Goal: Information Seeking & Learning: Find specific fact

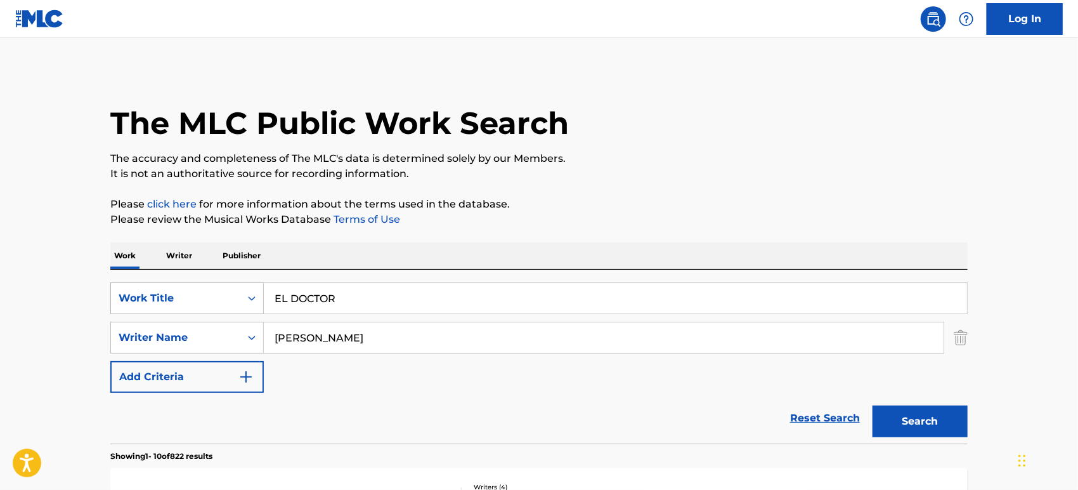
drag, startPoint x: 230, startPoint y: 309, endPoint x: 152, endPoint y: 296, distance: 79.7
click at [153, 297] on div "SearchWithCriteriaf92cc713-ef4e-4312-b566-59fc664f33e2 Work Title EL DOCTOR" at bounding box center [539, 298] width 858 height 32
paste input "ROCK WIT U"
type input "ROCK WIT U"
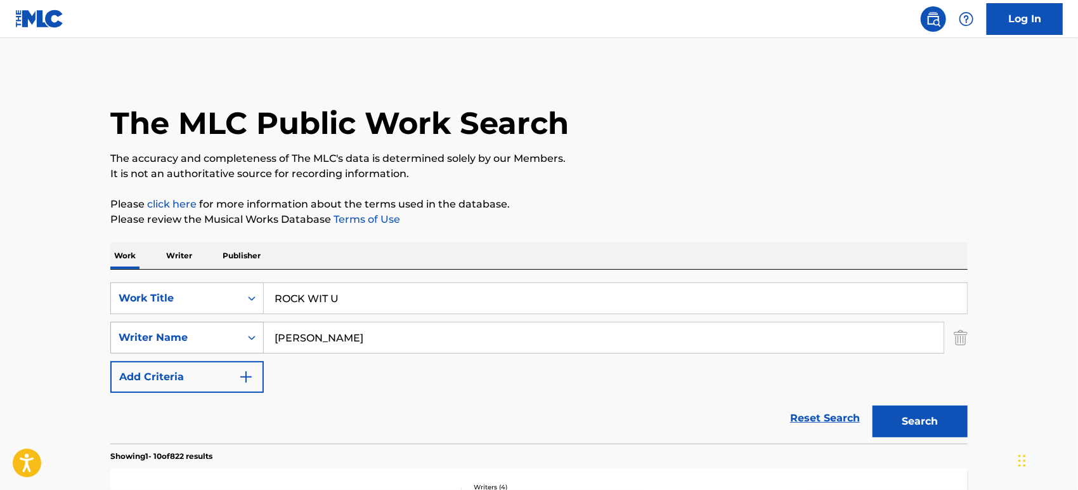
drag, startPoint x: 343, startPoint y: 339, endPoint x: 194, endPoint y: 336, distance: 149.1
click at [194, 336] on div "SearchWithCriteria9848b2b0-7824-4622-b072-24c8cbc8b7ad Writer Name [PERSON_NAME]" at bounding box center [539, 338] width 858 height 32
paste input "[PERSON_NAME]"
type input "[PERSON_NAME]"
click at [327, 299] on input "ROCK WIT U" at bounding box center [615, 298] width 703 height 30
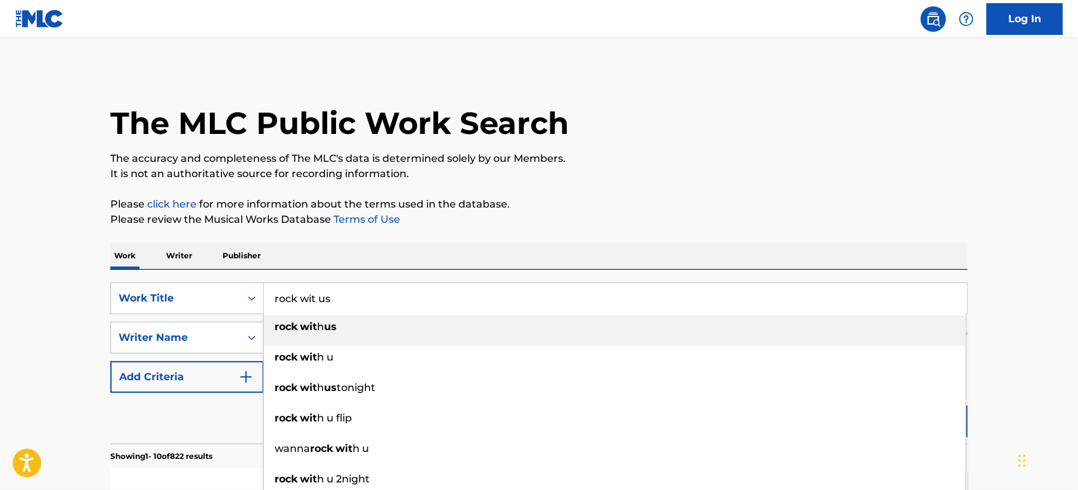
click at [348, 327] on div "rock wit h us" at bounding box center [615, 326] width 702 height 23
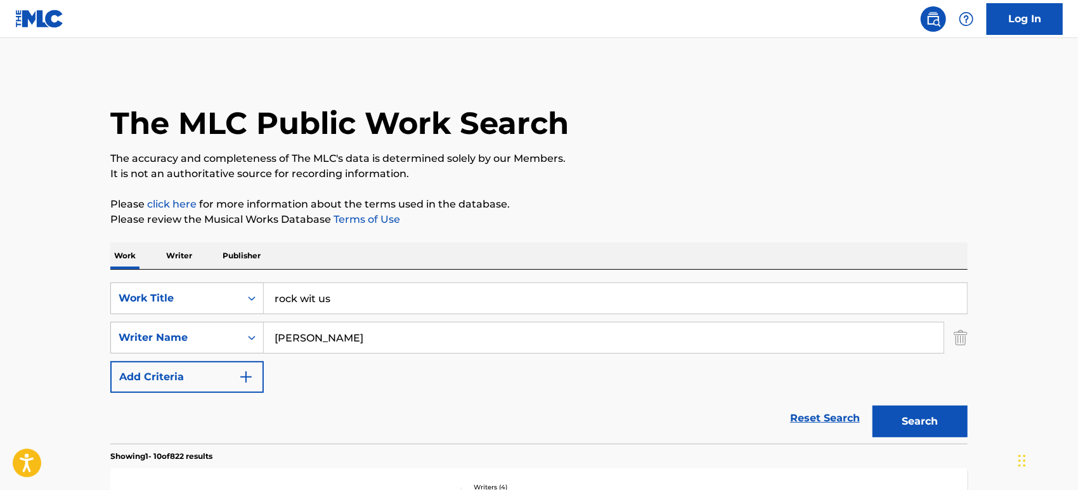
type input "rock with us"
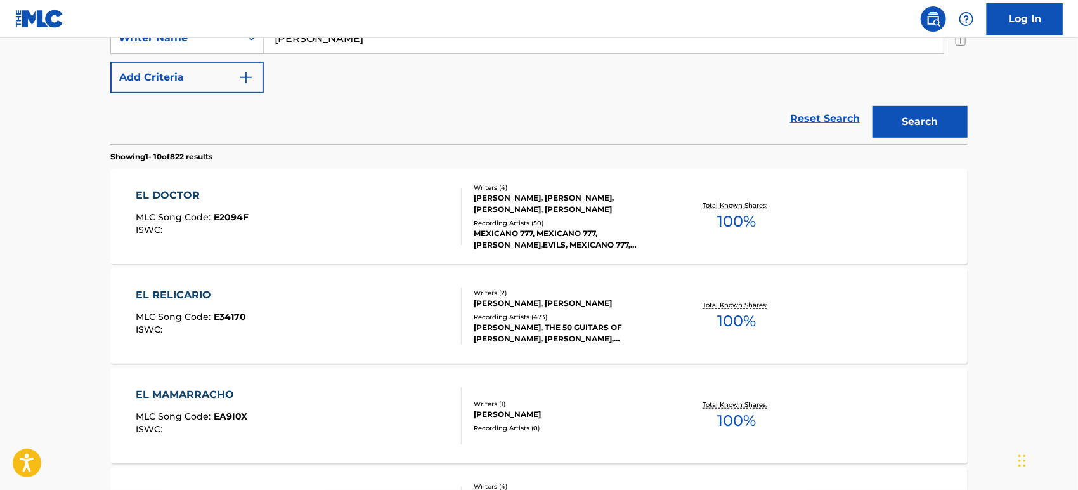
scroll to position [352, 0]
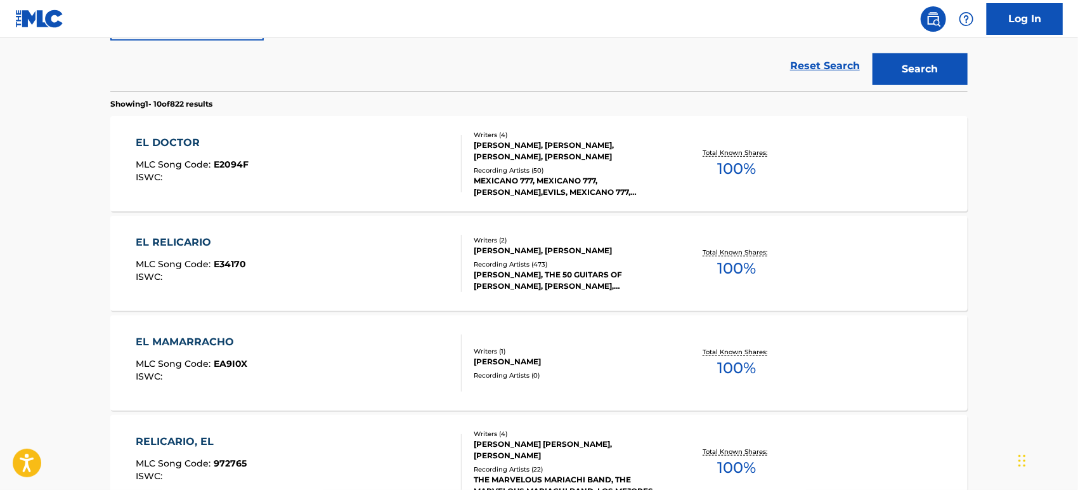
click at [381, 146] on div "EL DOCTOR MLC Song Code : E2094F ISWC :" at bounding box center [299, 163] width 326 height 57
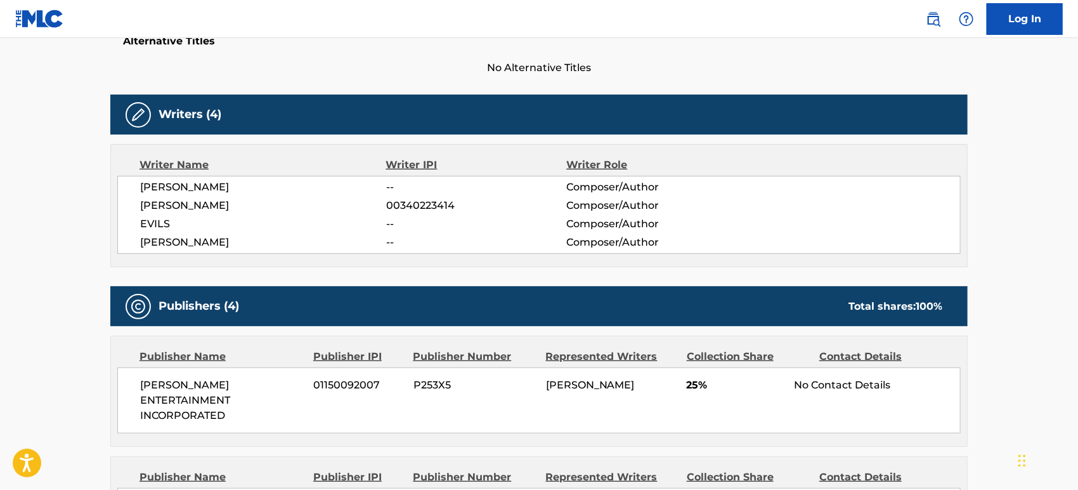
scroll to position [0, 0]
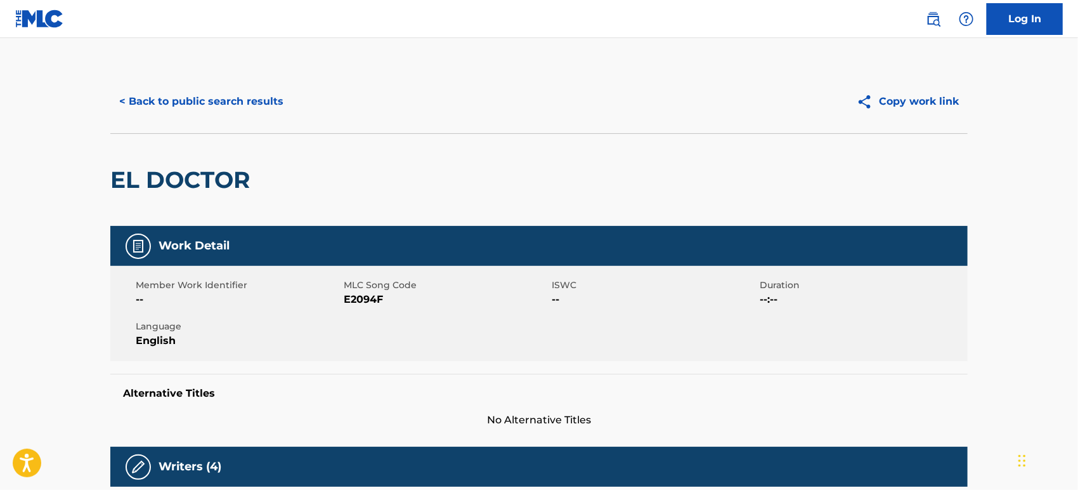
click at [212, 92] on button "< Back to public search results" at bounding box center [201, 102] width 182 height 32
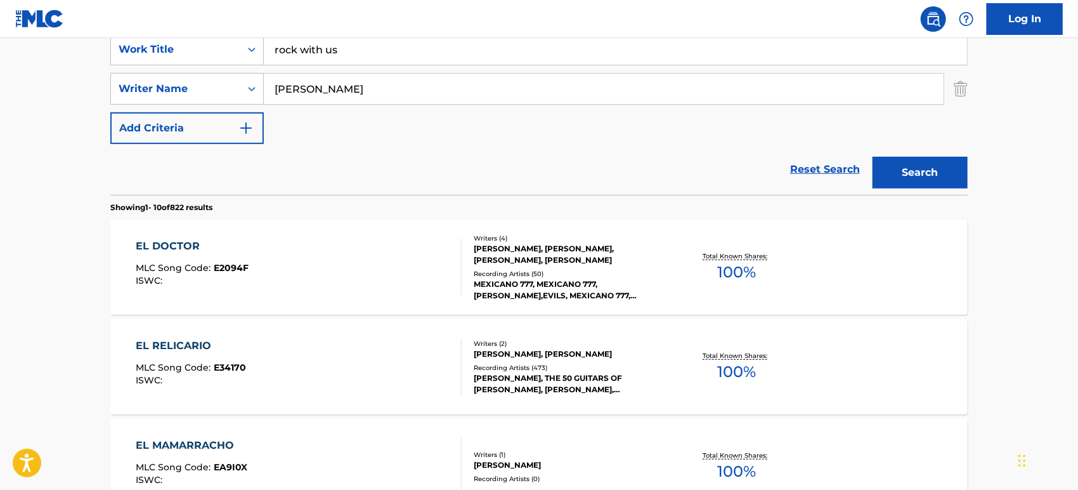
scroll to position [213, 0]
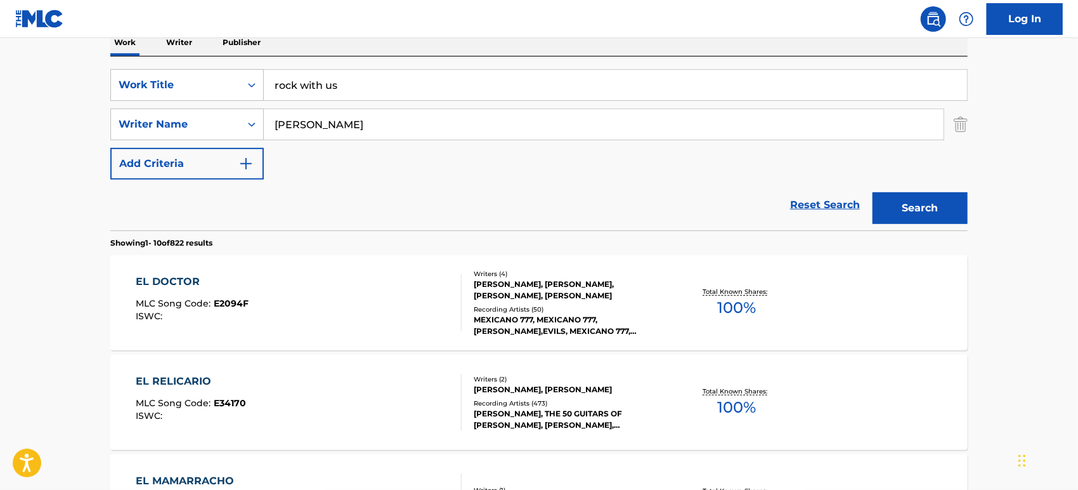
click at [354, 126] on input "[PERSON_NAME]" at bounding box center [604, 124] width 680 height 30
click at [873, 192] on button "Search" at bounding box center [920, 208] width 95 height 32
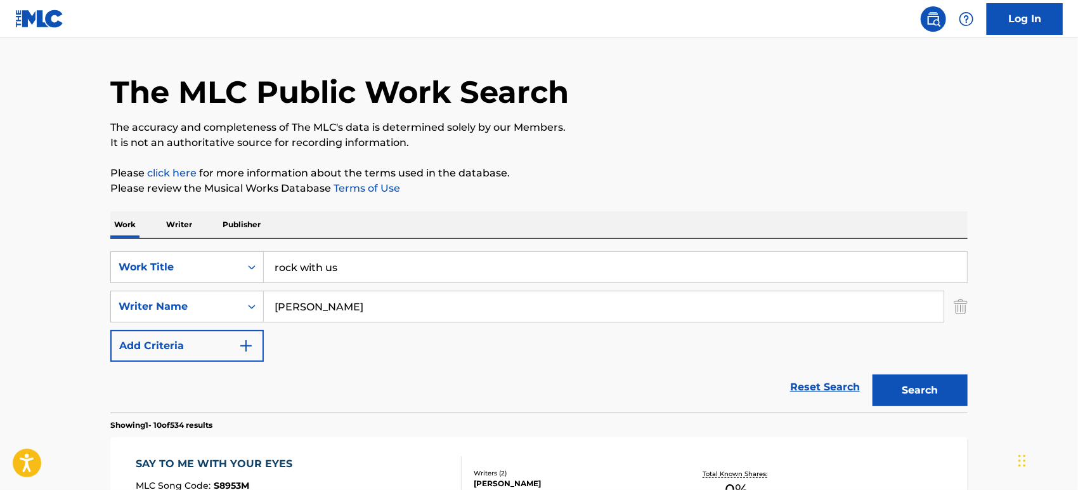
scroll to position [384, 0]
